Goal: Task Accomplishment & Management: Find specific page/section

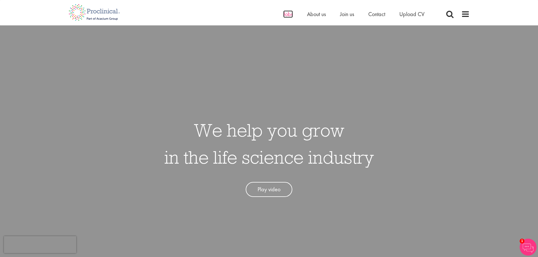
click at [284, 15] on span "Jobs" at bounding box center [288, 13] width 10 height 7
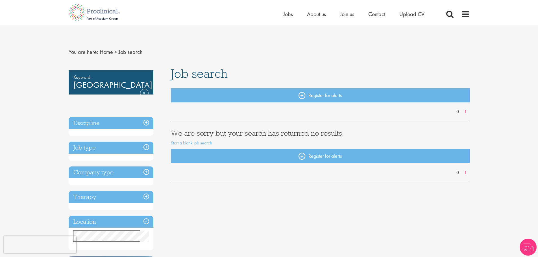
click at [104, 121] on h3 "Discipline" at bounding box center [111, 123] width 85 height 12
click at [145, 89] on link "Remove" at bounding box center [144, 97] width 8 height 16
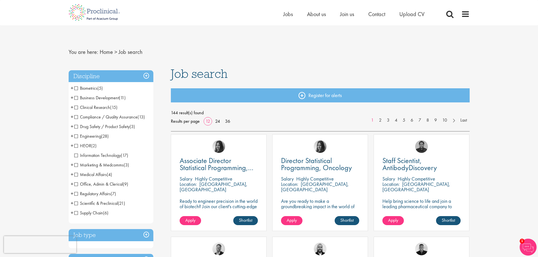
click at [78, 174] on span "Medical Affairs" at bounding box center [90, 175] width 32 height 6
